Goal: Go to known website: Go to known website

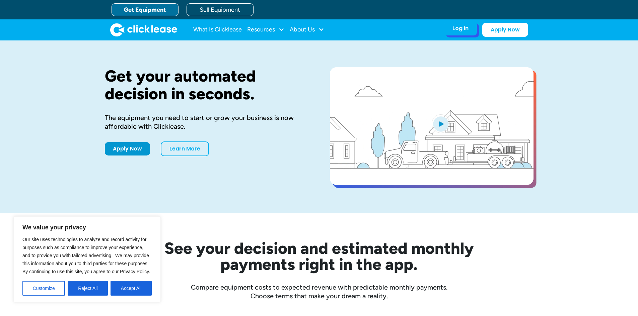
click at [458, 29] on div "Log In" at bounding box center [460, 28] width 16 height 7
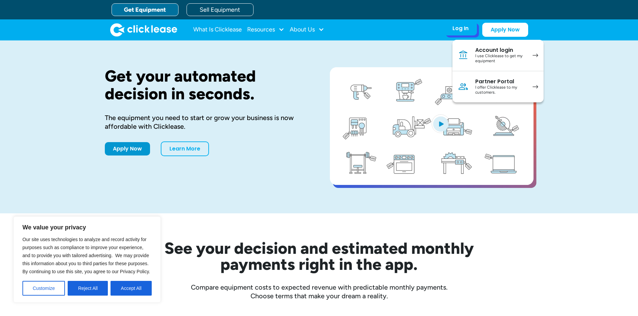
click at [477, 84] on div "Partner Portal" at bounding box center [500, 81] width 51 height 7
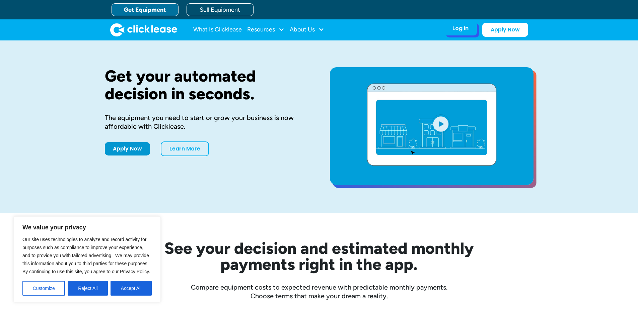
click at [452, 31] on div "Log In Account login I use Clicklease to get my equipment Partner Portal I offe…" at bounding box center [460, 28] width 33 height 14
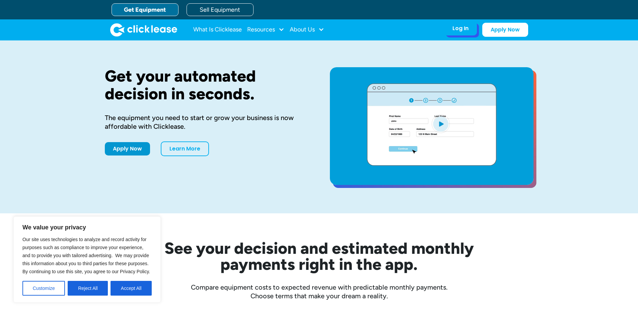
click at [458, 29] on div "Log In" at bounding box center [460, 28] width 16 height 7
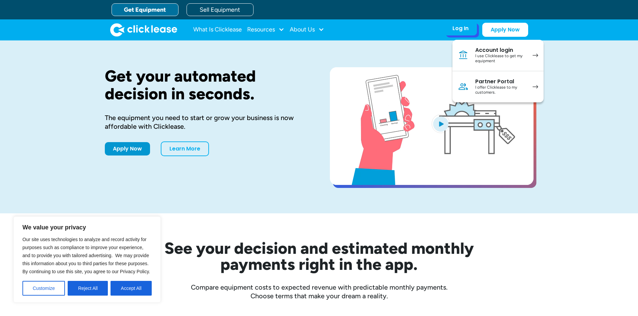
click at [476, 83] on div "Partner Portal" at bounding box center [500, 81] width 51 height 7
